Goal: Task Accomplishment & Management: Manage account settings

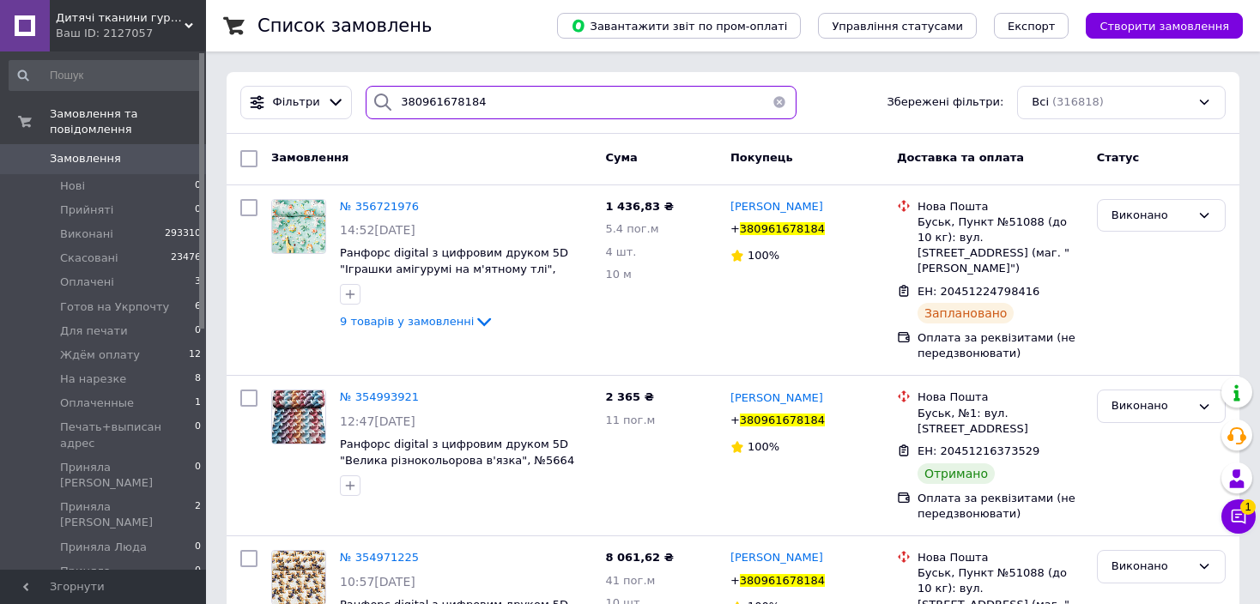
click at [422, 104] on input "380961678184" at bounding box center [581, 102] width 430 height 33
paste input "0993824731"
type input "0993824731"
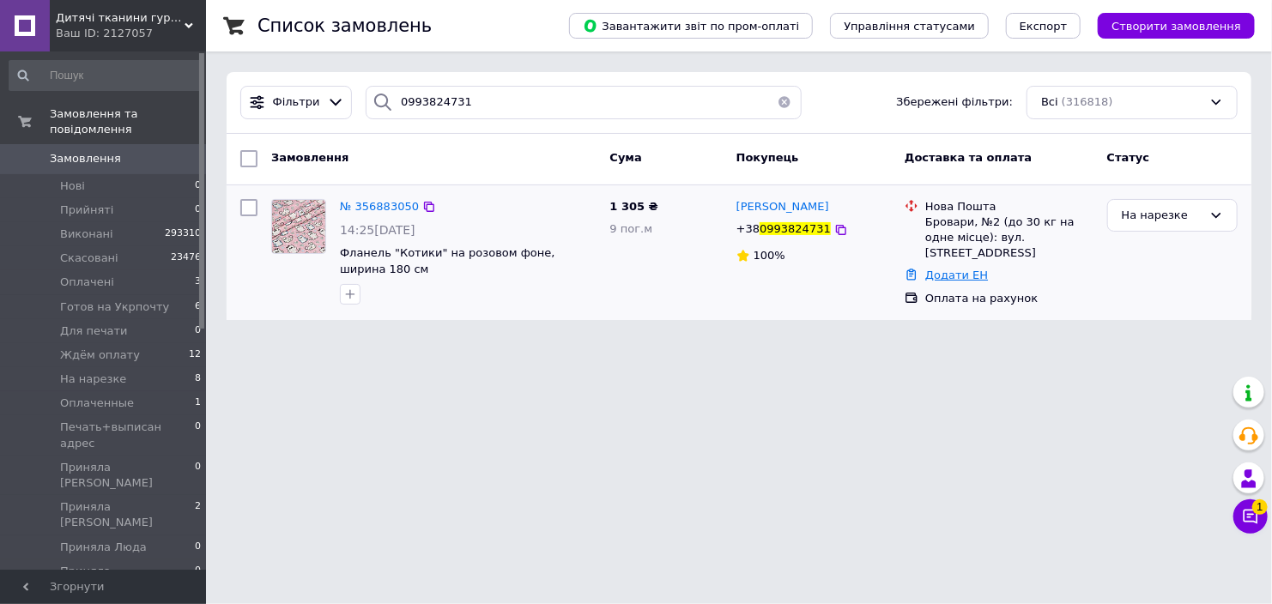
click at [942, 269] on link "Додати ЕН" at bounding box center [956, 275] width 63 height 13
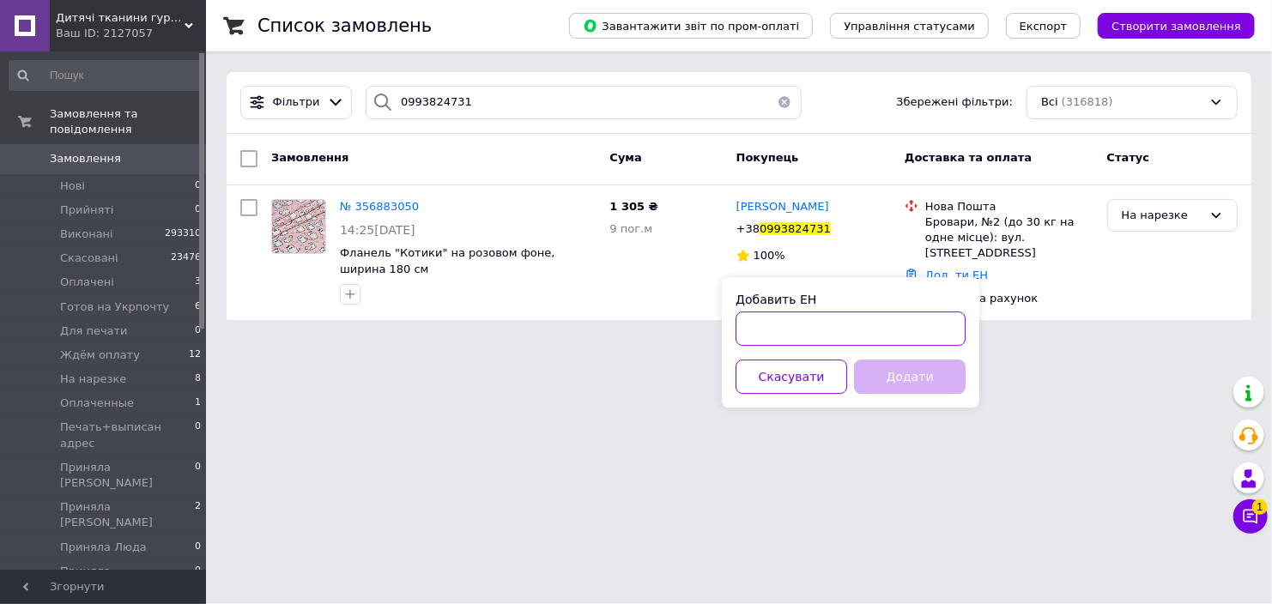
paste input "20451225173621"
type input "20451225173621"
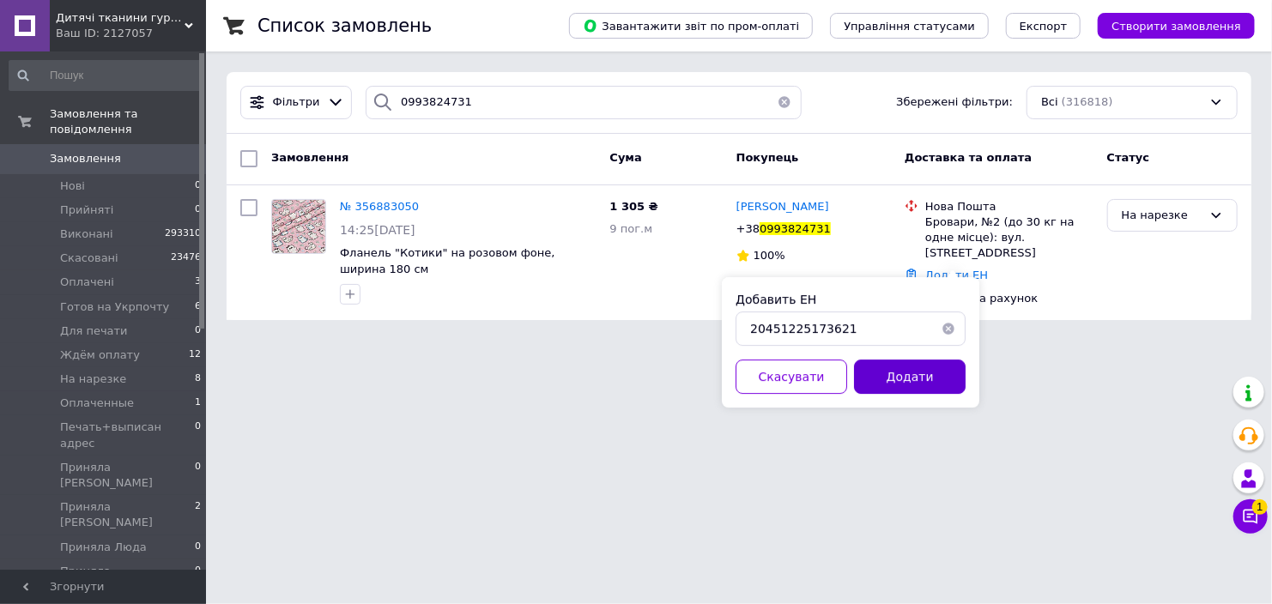
click at [927, 368] on button "Додати" at bounding box center [910, 377] width 112 height 34
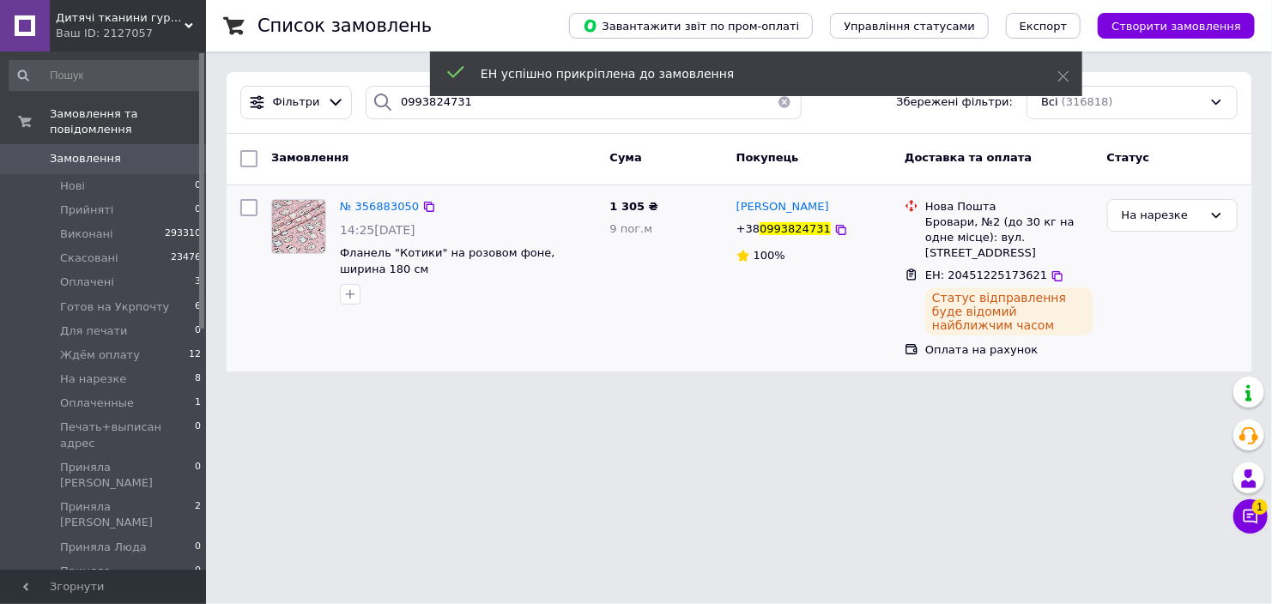
click at [789, 229] on span "0993824731" at bounding box center [795, 228] width 71 height 13
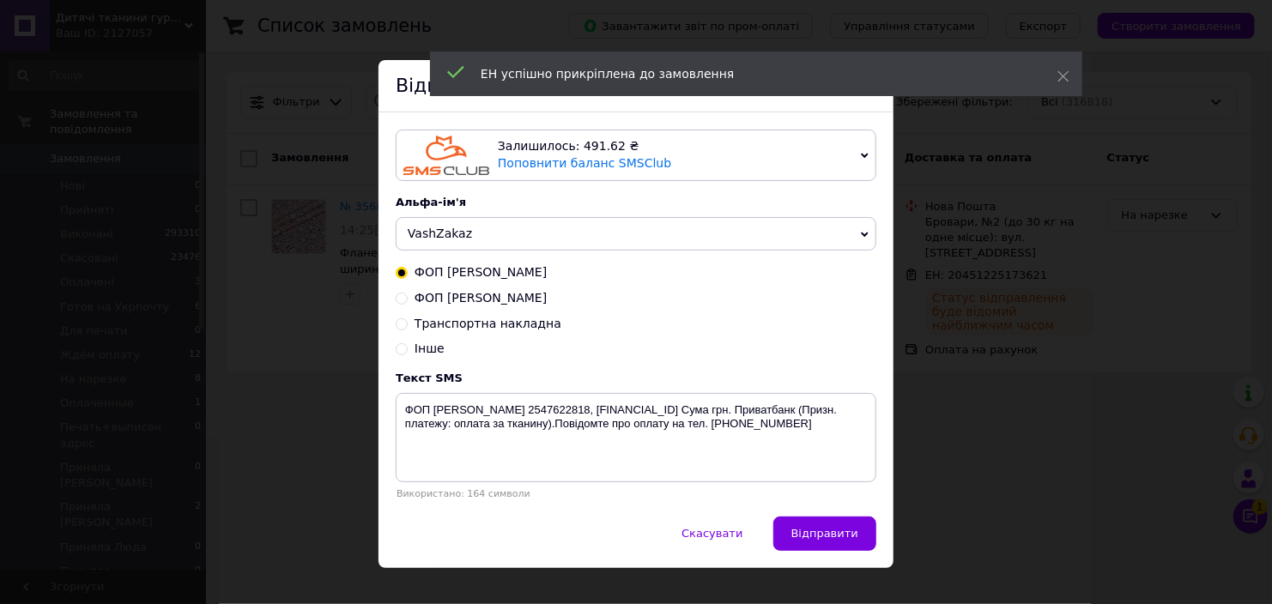
click at [457, 327] on span "Транспортна накладна" at bounding box center [488, 324] width 147 height 14
click at [408, 327] on input "Транспортна накладна" at bounding box center [402, 323] width 12 height 12
radio input "true"
radio input "false"
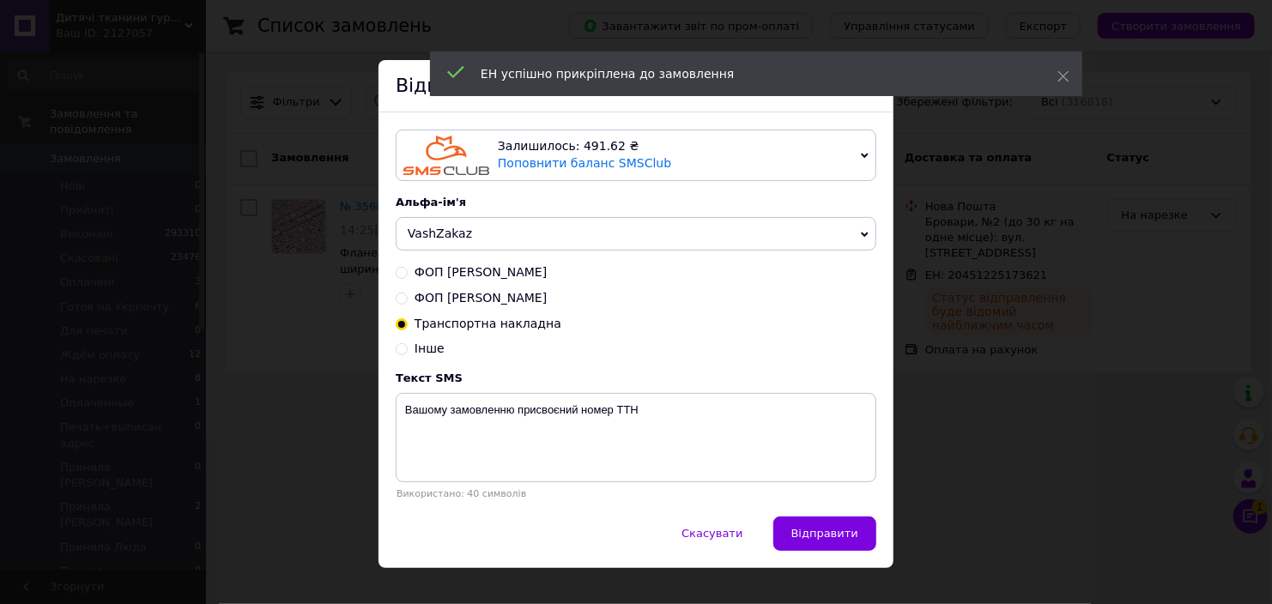
click at [425, 233] on span "VashZakaz" at bounding box center [440, 234] width 64 height 14
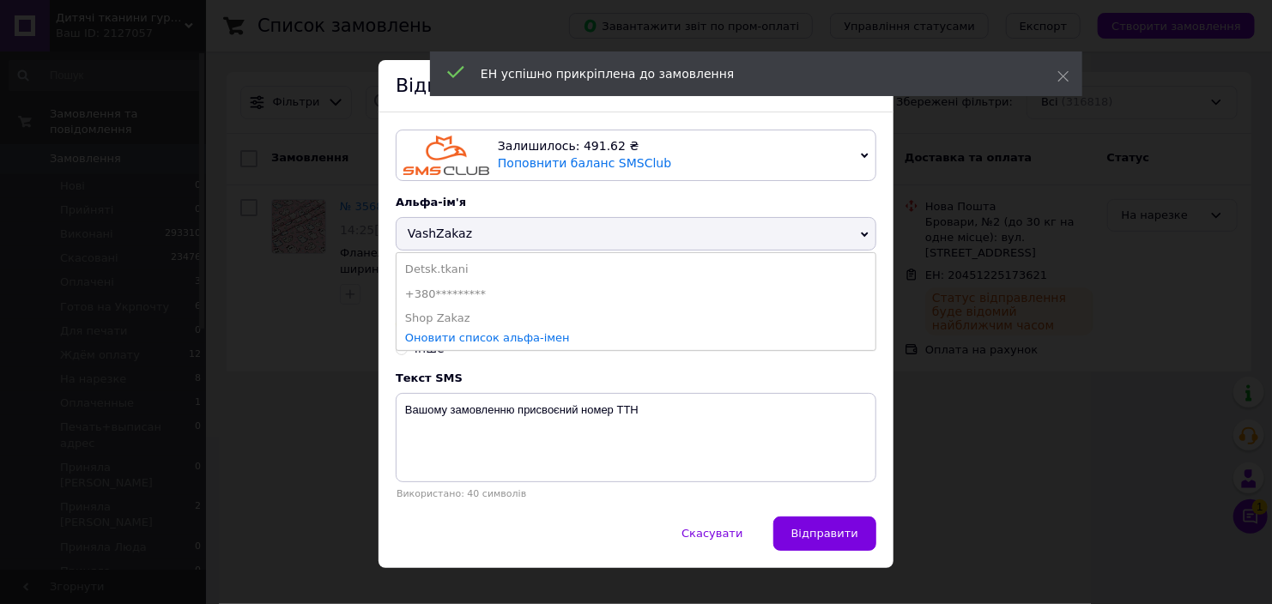
click at [421, 271] on li "Detsk.tkani" at bounding box center [636, 269] width 479 height 24
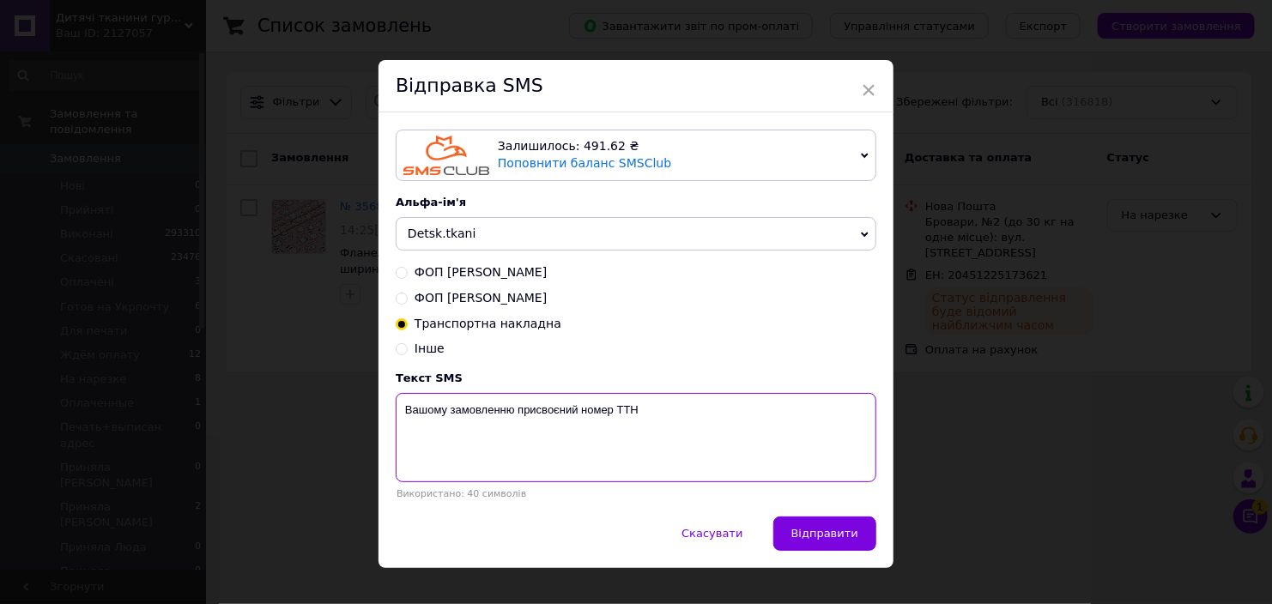
paste textarea "20451225173621"
type textarea "Вашому замовленню присвоєний номер ТТН 20451225173621"
click at [829, 535] on span "Відправити" at bounding box center [824, 533] width 67 height 13
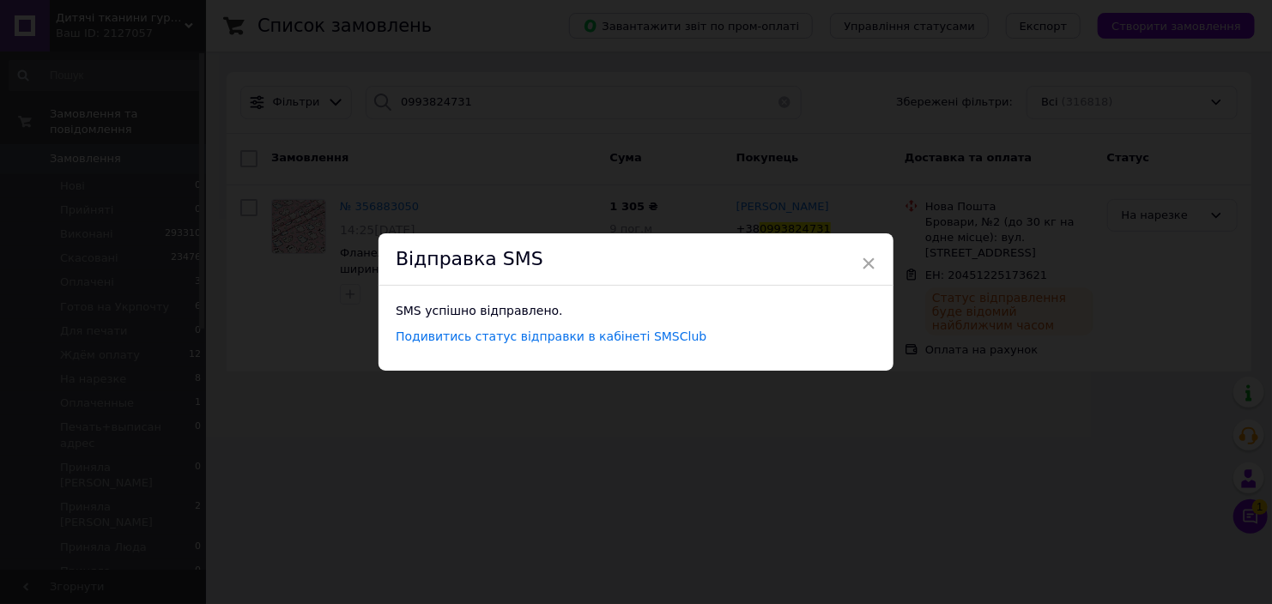
click at [1153, 214] on div "× Відправка SMS SMS успішно відправлено. Подивитись статус відправки в кабінеті…" at bounding box center [636, 302] width 1272 height 604
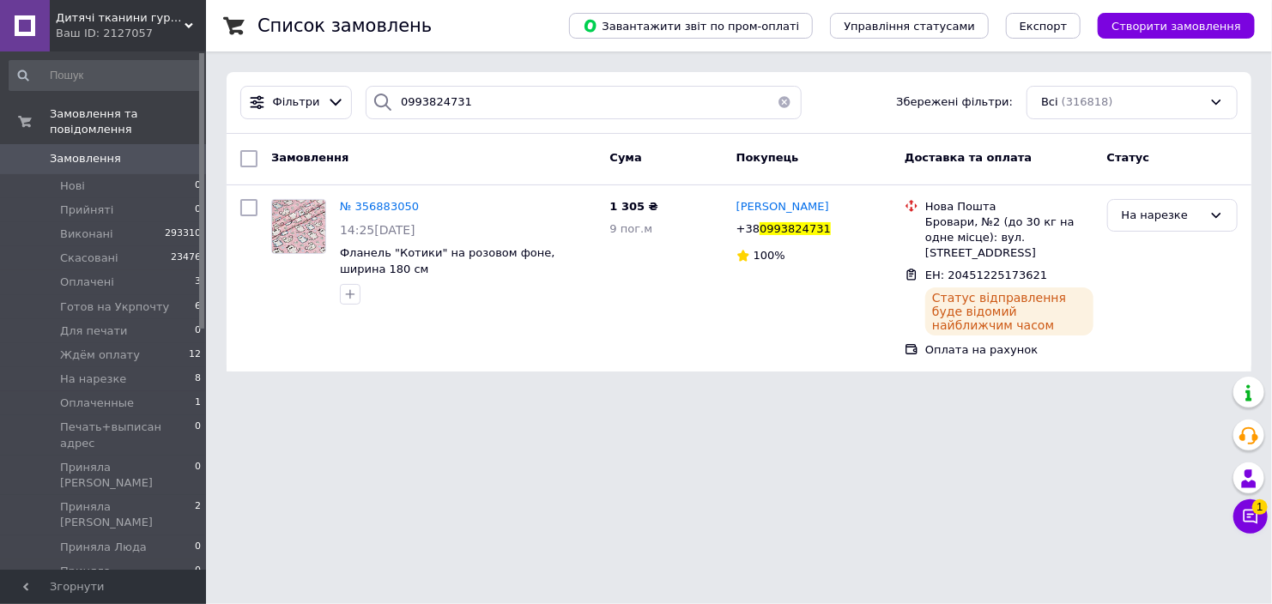
click at [1153, 214] on div "На нарезке" at bounding box center [1162, 216] width 81 height 18
click at [1138, 283] on li "Виконано" at bounding box center [1172, 283] width 129 height 32
